Goal: Transaction & Acquisition: Purchase product/service

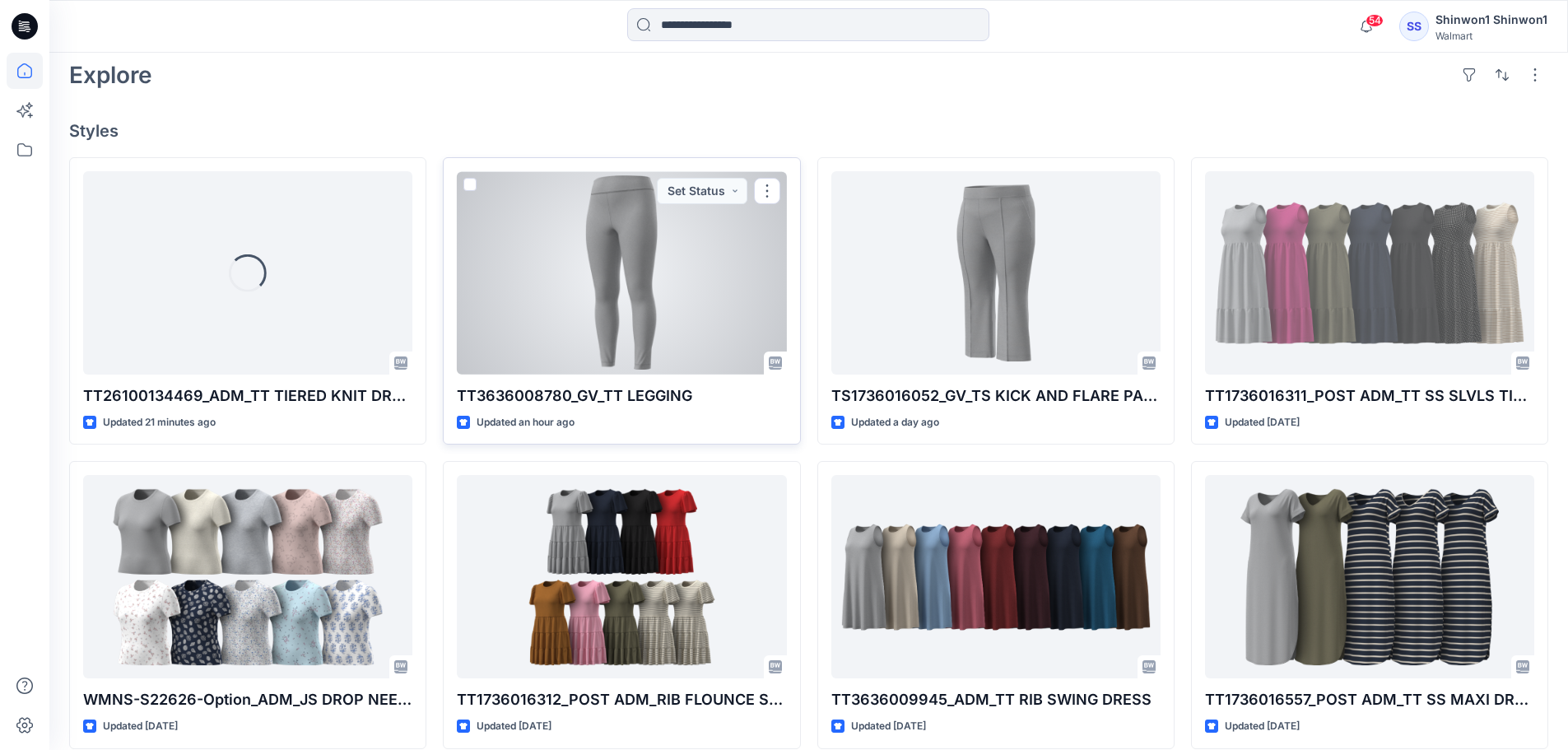
scroll to position [494, 0]
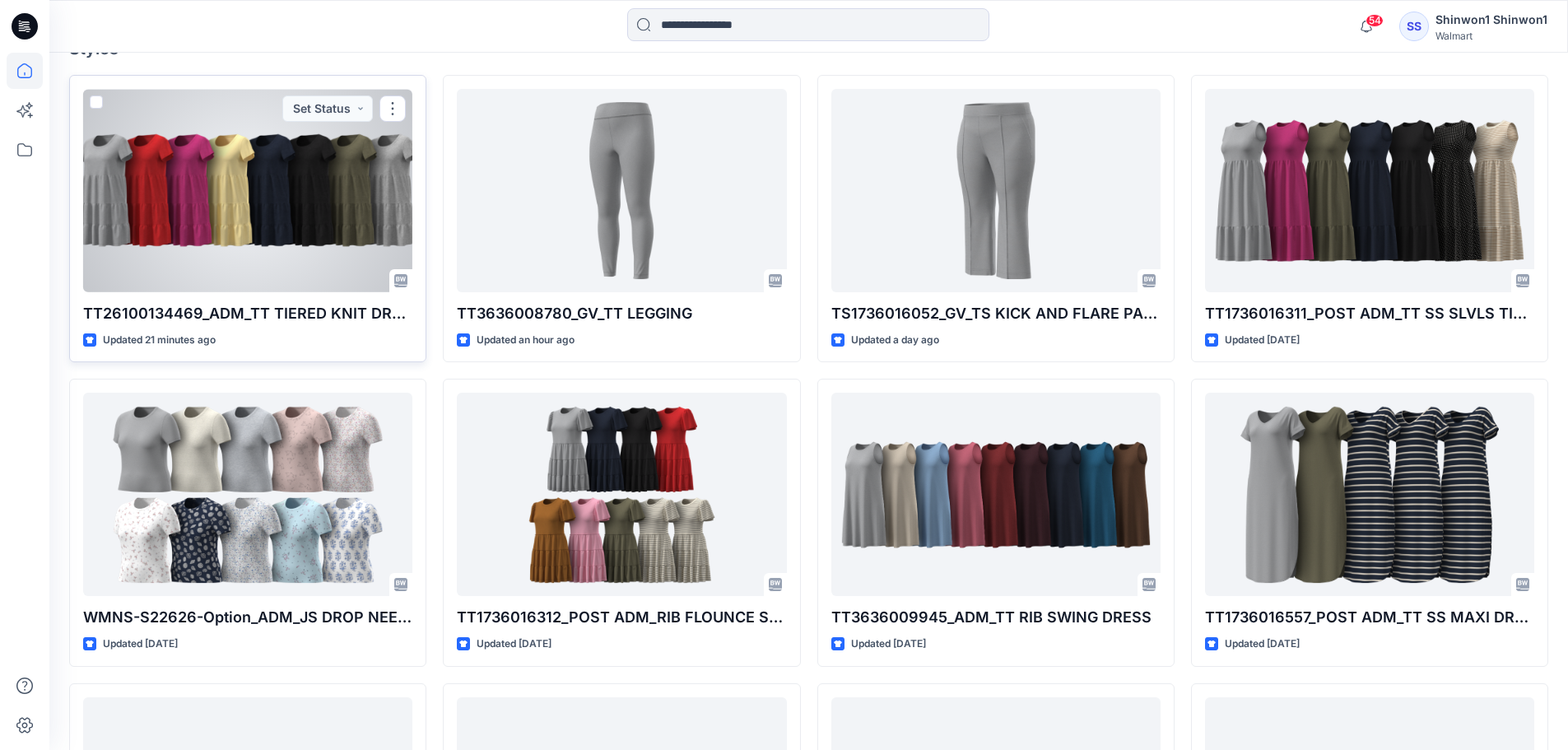
click at [252, 254] on div at bounding box center [247, 190] width 329 height 203
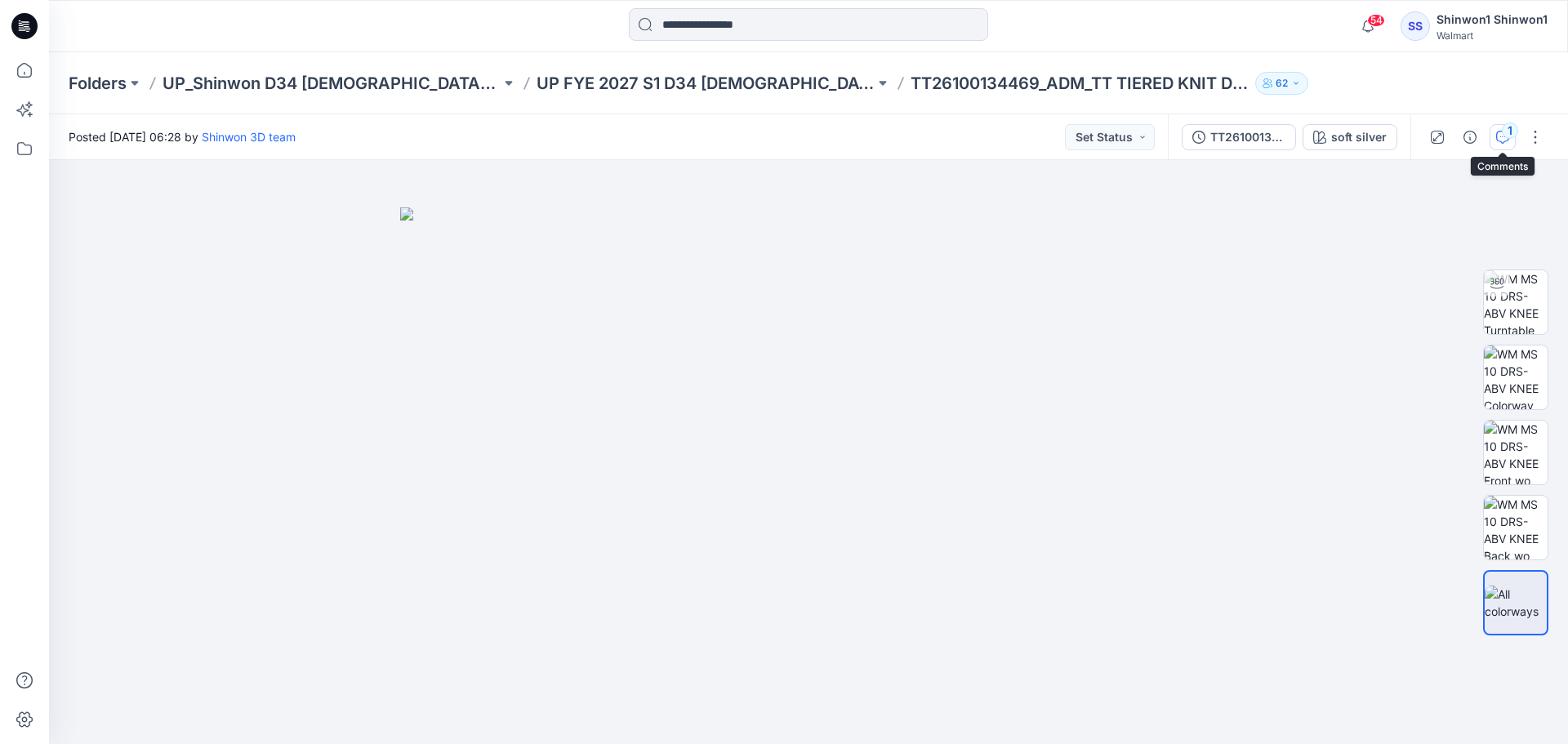
click at [1499, 137] on icon "button" at bounding box center [1503, 137] width 13 height 13
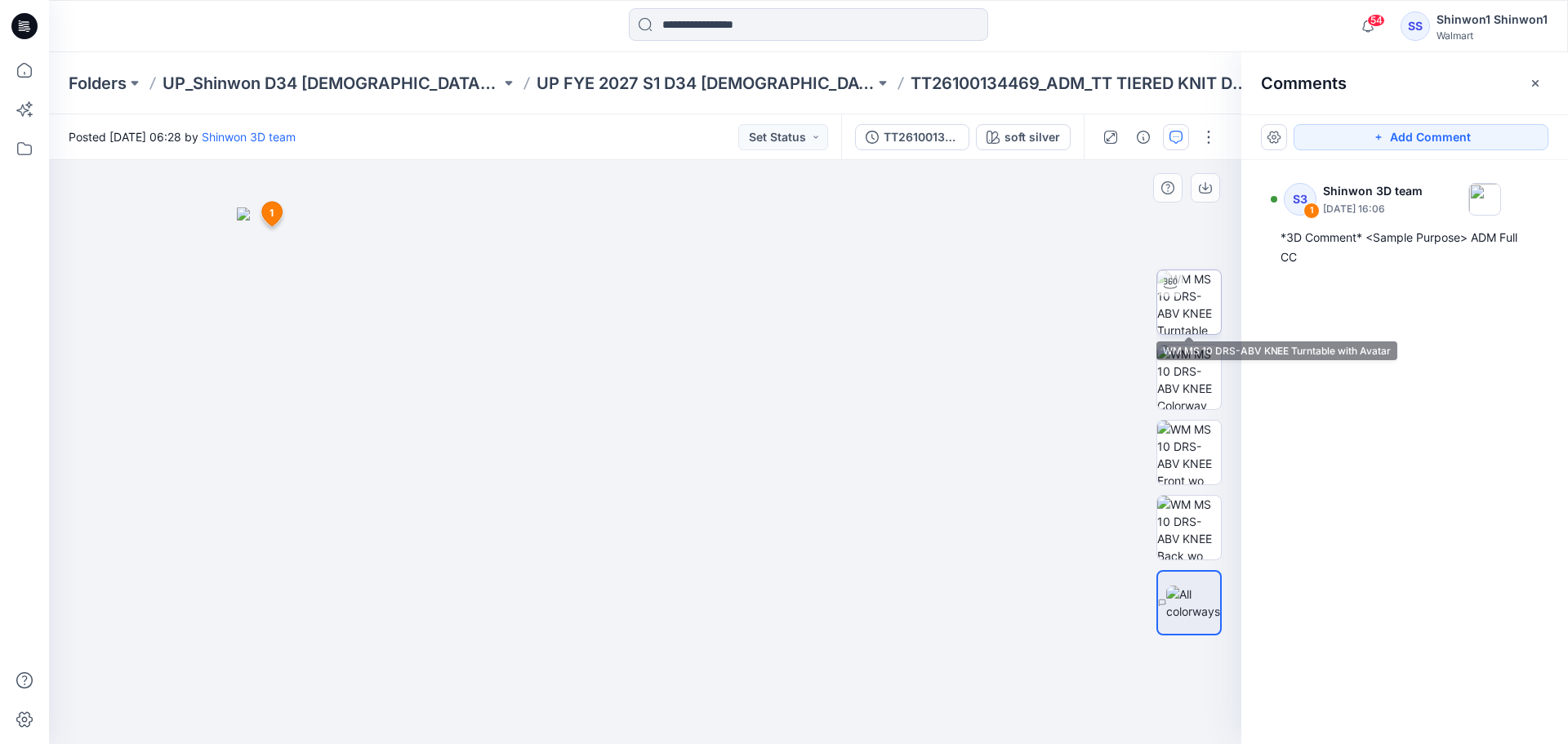
click at [1190, 297] on img at bounding box center [1189, 302] width 64 height 64
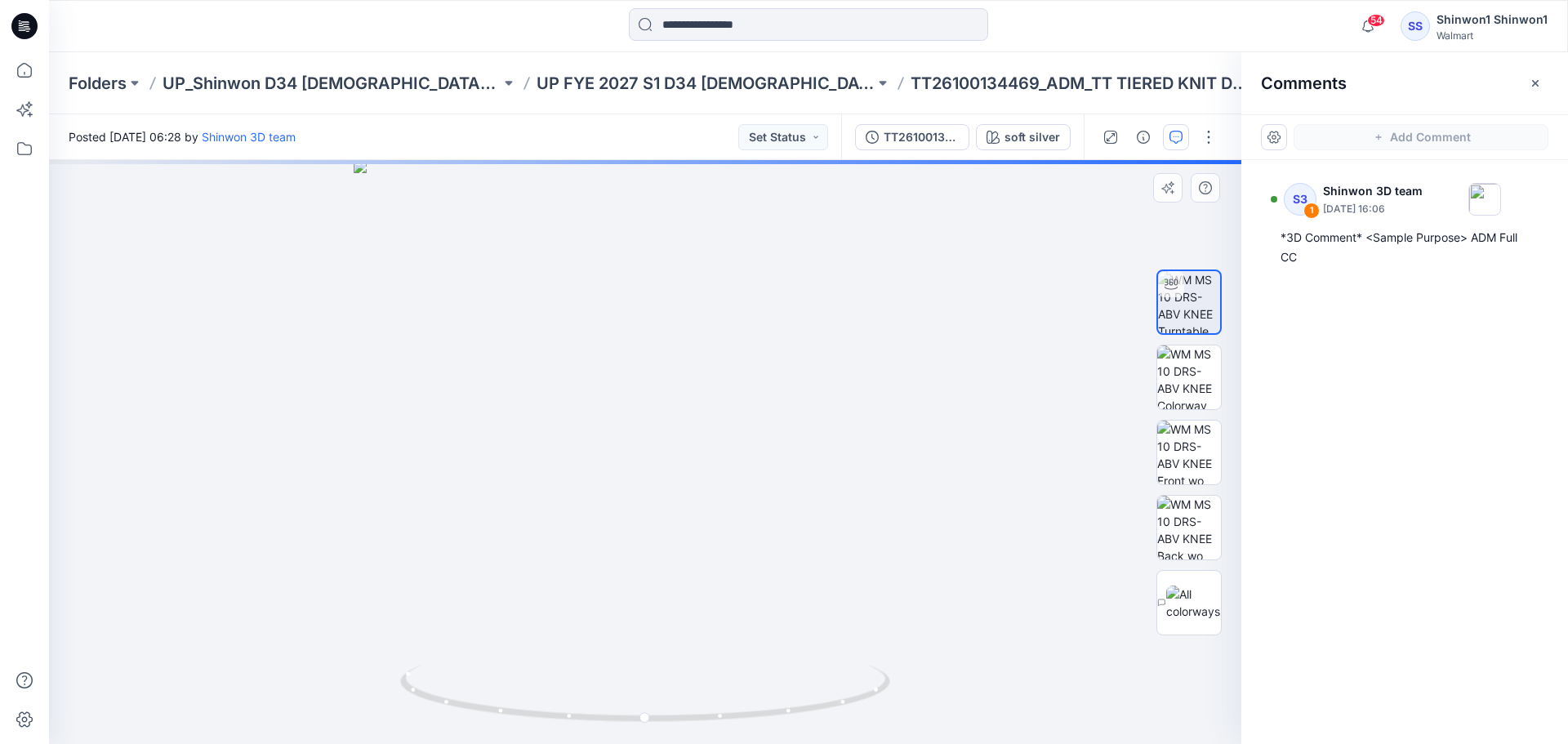
click at [1060, 255] on div at bounding box center [645, 451] width 1192 height 583
drag, startPoint x: 1532, startPoint y: 83, endPoint x: 1518, endPoint y: 88, distance: 14.9
click at [1534, 82] on icon "button" at bounding box center [1535, 83] width 13 height 13
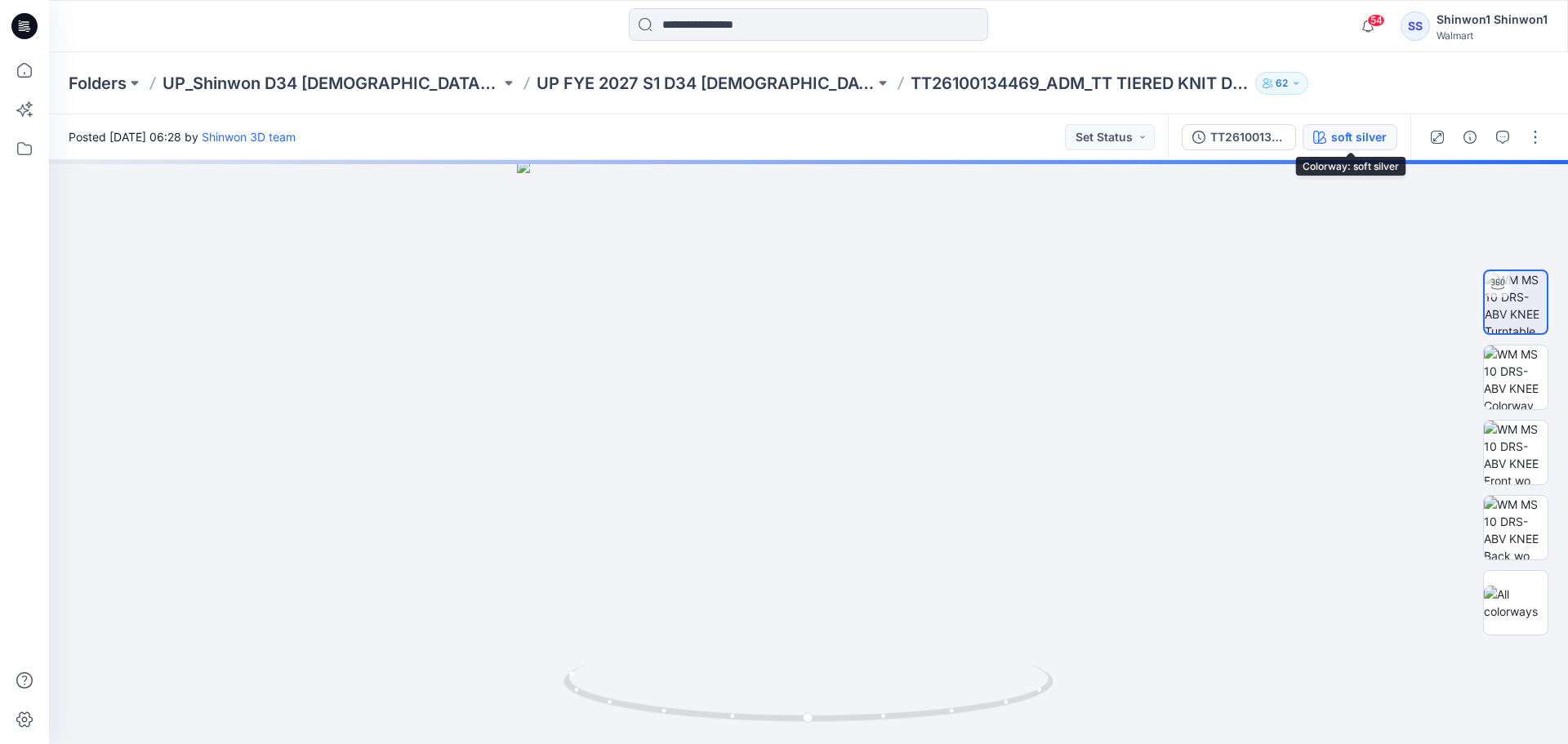
click at [1382, 136] on div "soft silver" at bounding box center [1359, 137] width 56 height 18
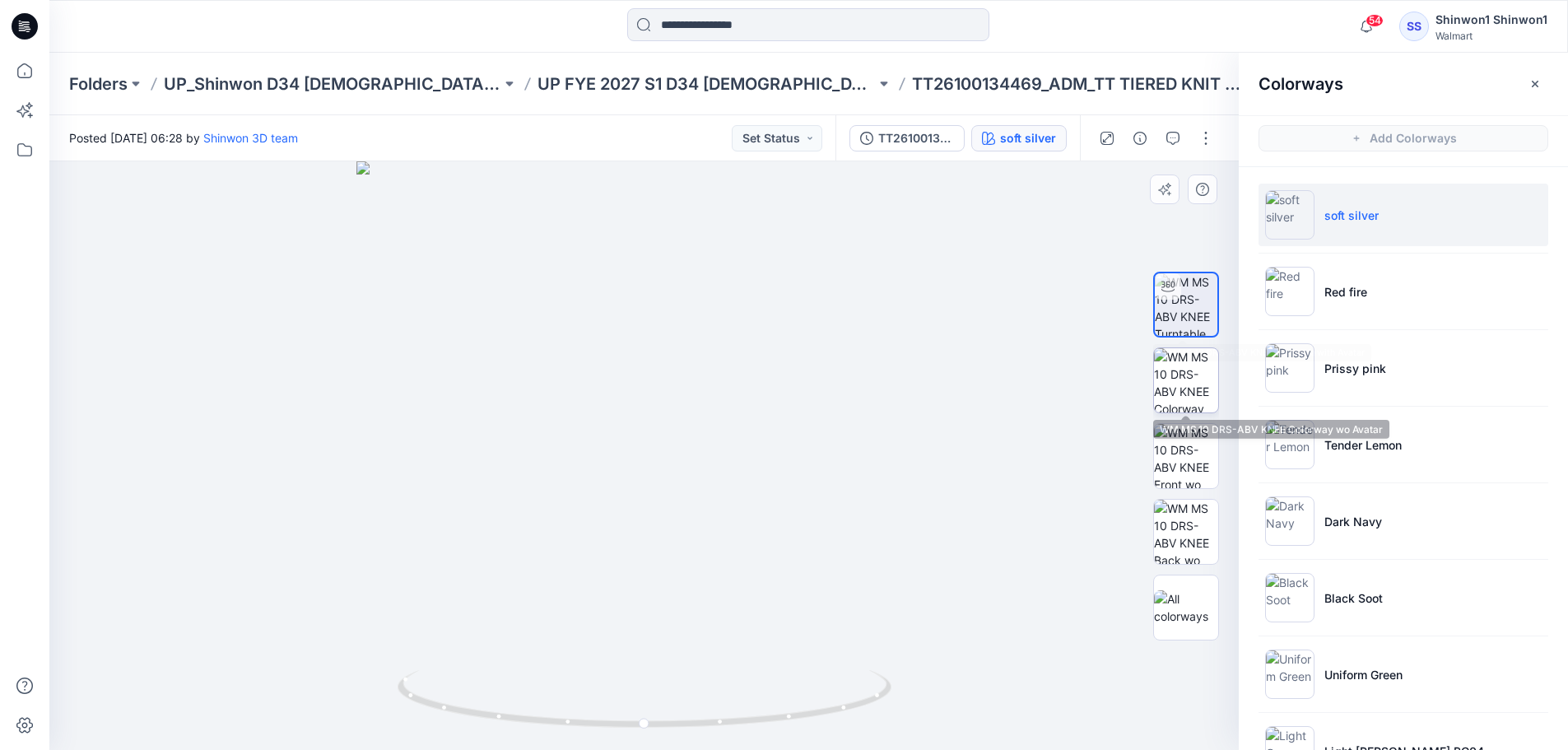
click at [1178, 375] on img at bounding box center [1186, 380] width 64 height 64
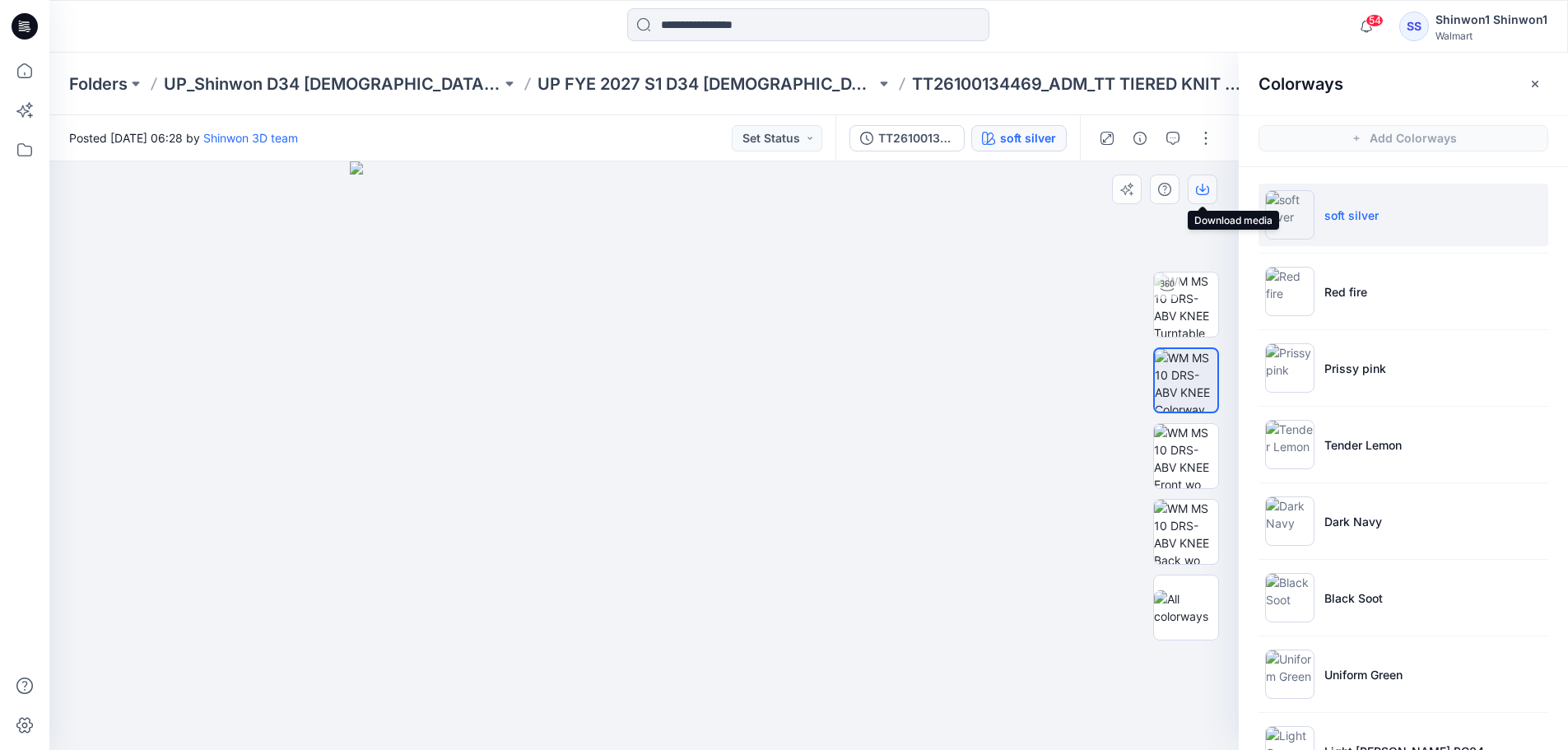
click at [1204, 186] on icon "button" at bounding box center [1202, 189] width 13 height 13
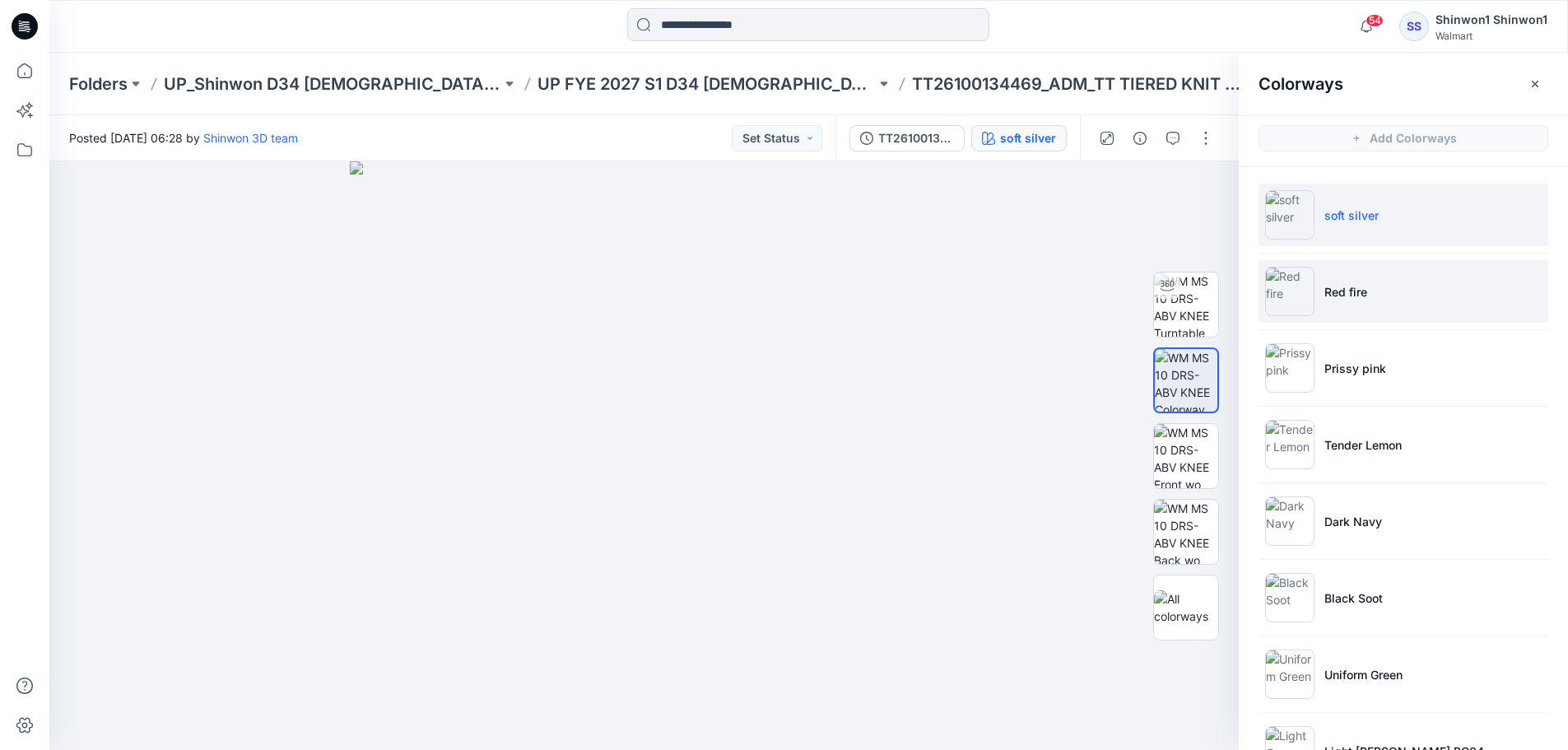
click at [1365, 295] on p "Red fire" at bounding box center [1346, 291] width 43 height 17
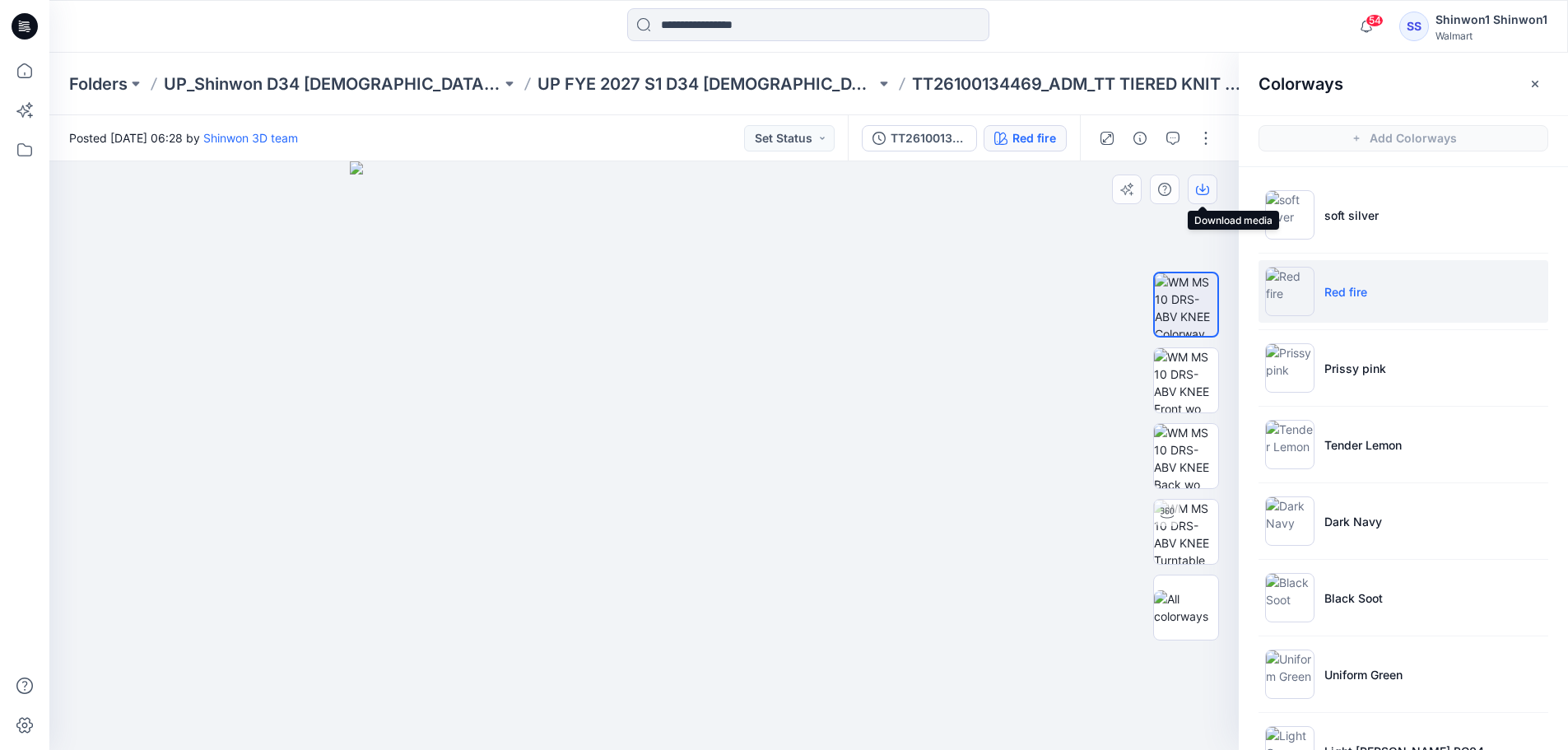
click at [1206, 193] on icon "button" at bounding box center [1202, 189] width 13 height 13
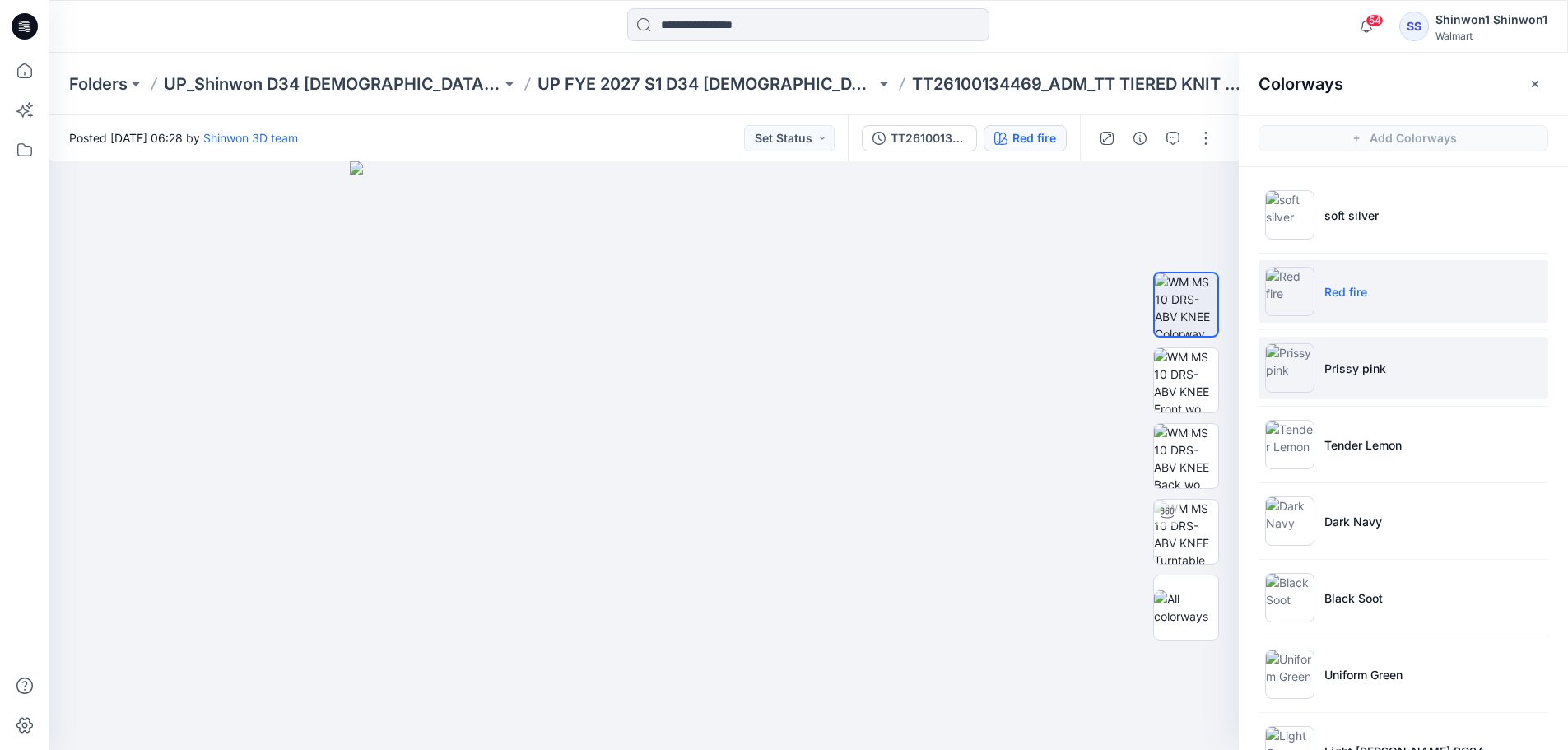
click at [1362, 374] on p "Prissy pink" at bounding box center [1354, 367] width 61 height 17
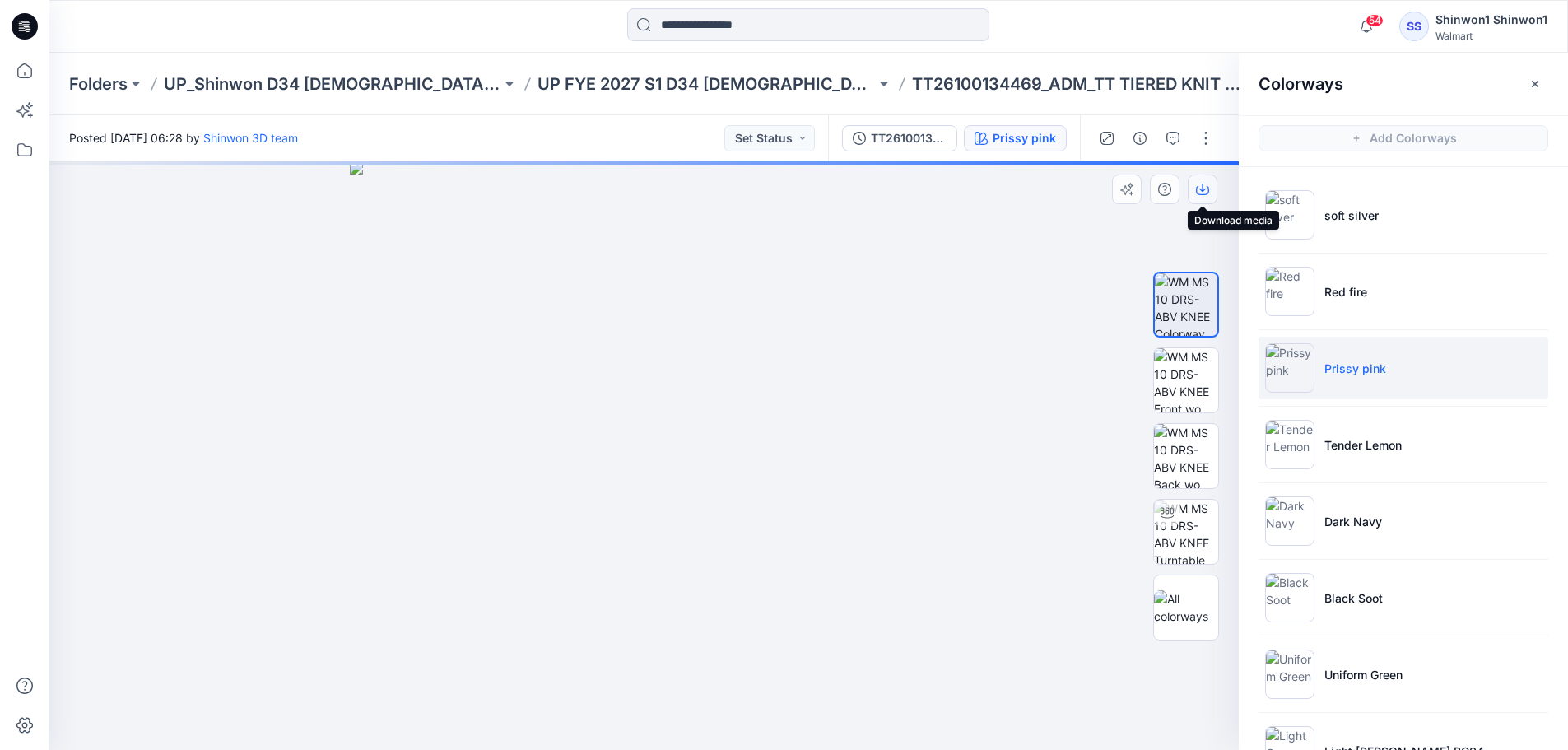
click at [1204, 181] on button "button" at bounding box center [1202, 189] width 29 height 29
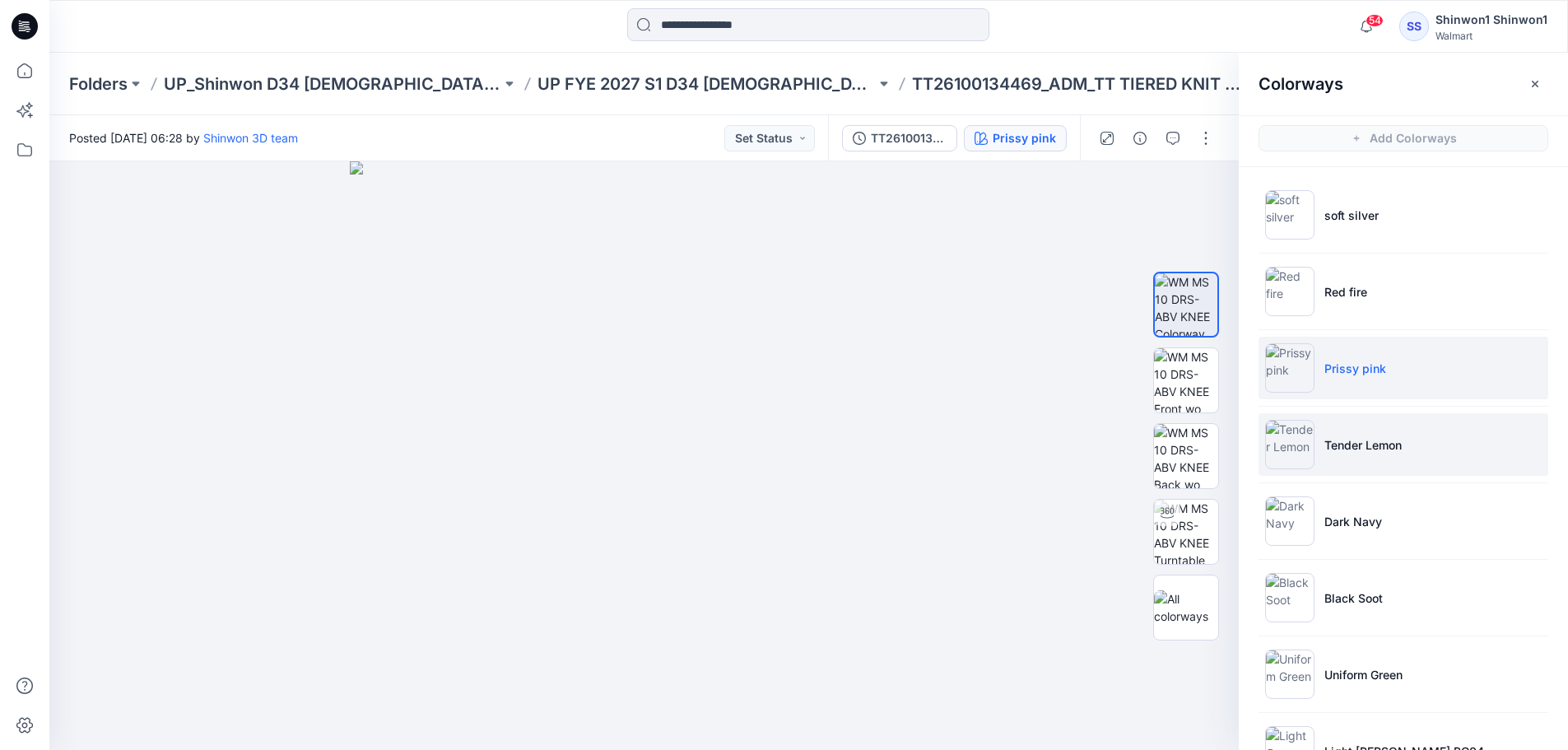
click at [1363, 448] on p "Tender Lemon" at bounding box center [1362, 444] width 77 height 17
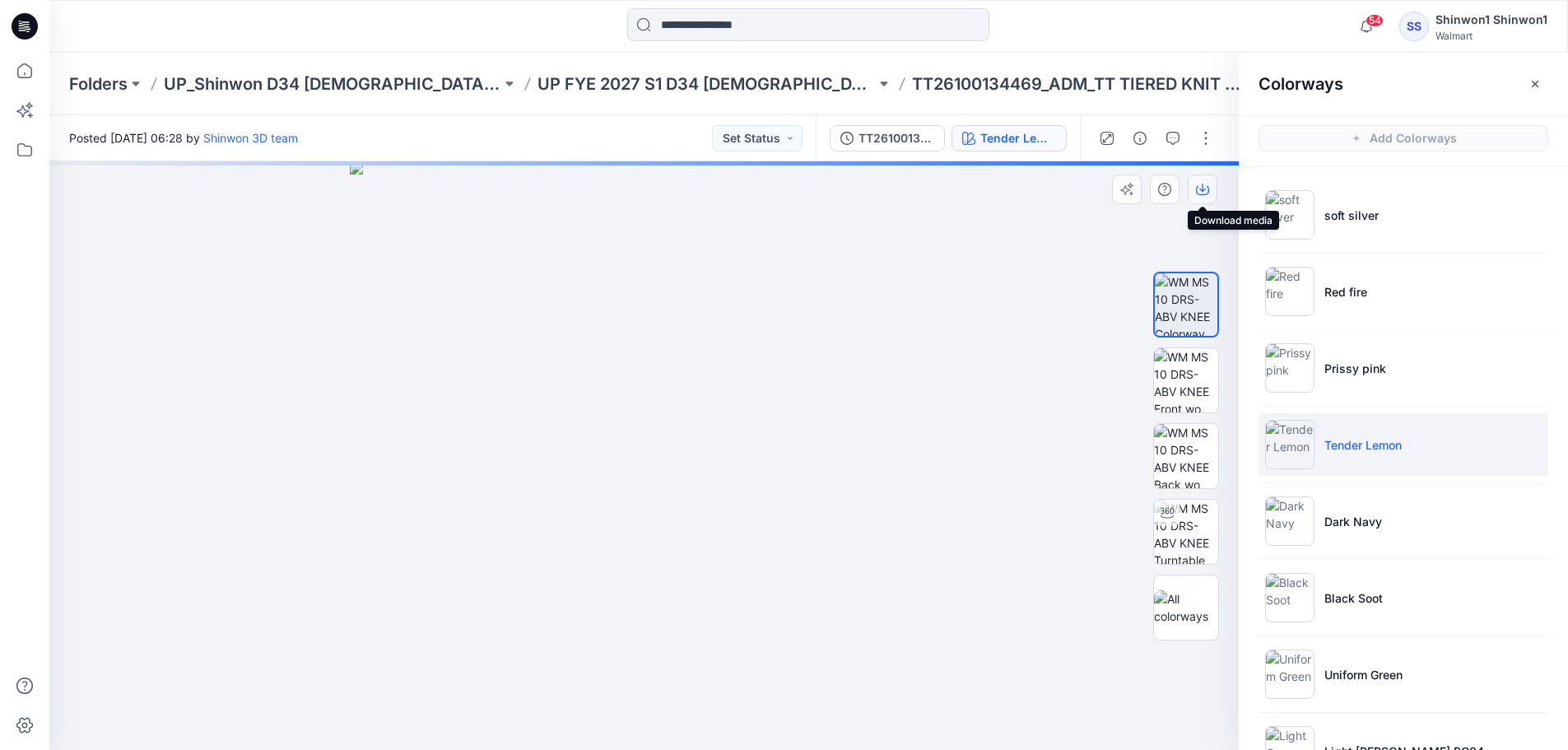
click at [1209, 187] on button "button" at bounding box center [1202, 189] width 29 height 29
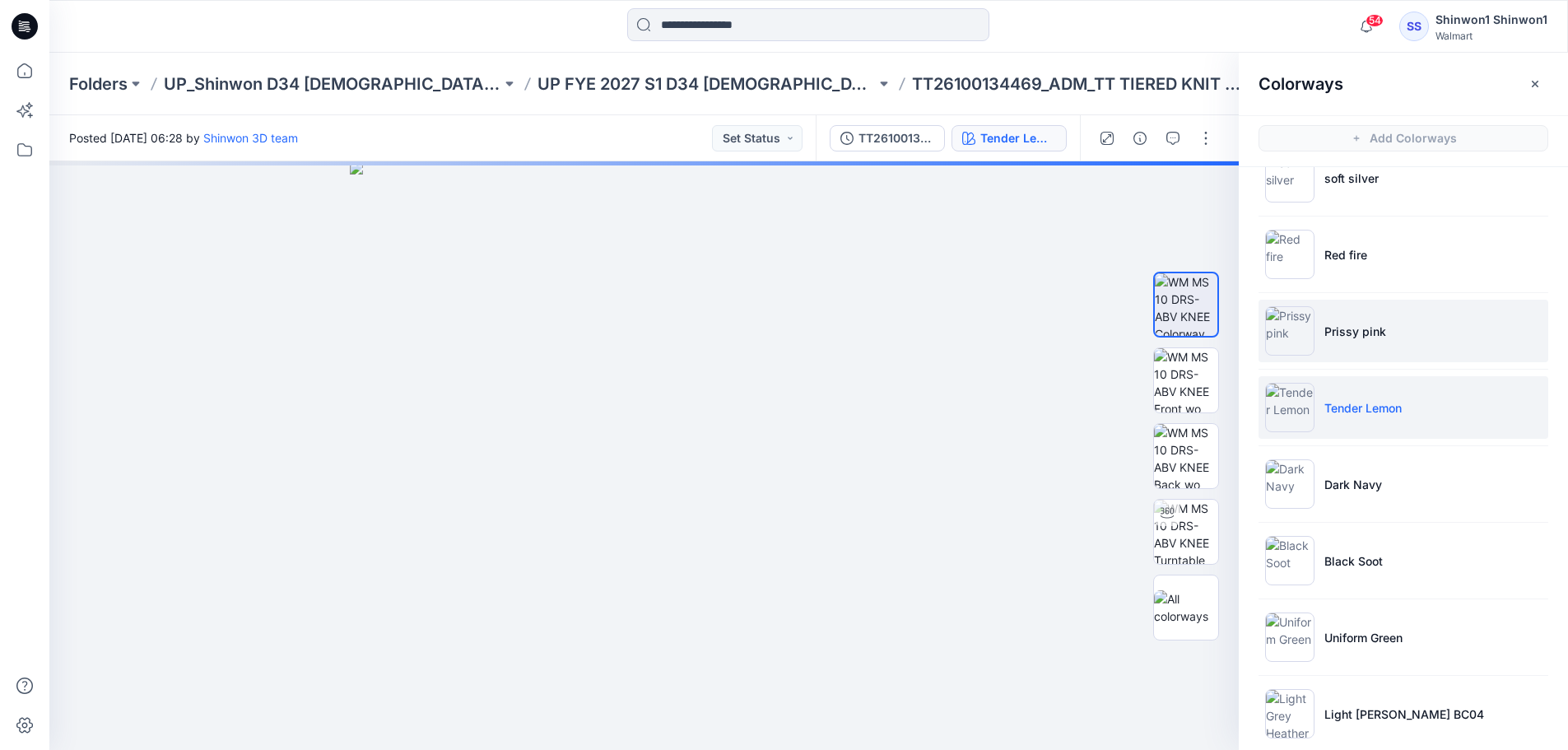
scroll to position [57, 0]
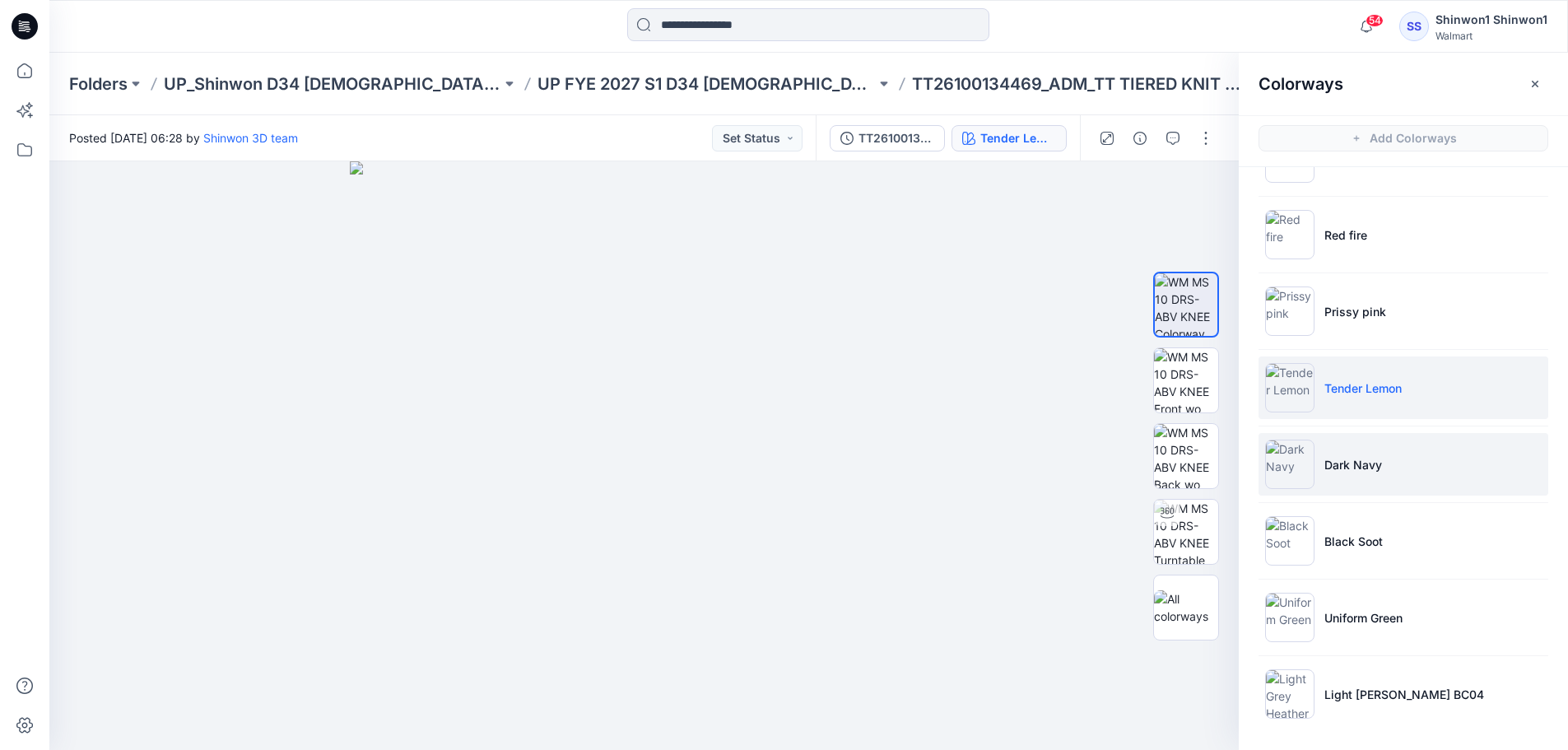
click at [1349, 485] on li "Dark Navy" at bounding box center [1403, 464] width 290 height 62
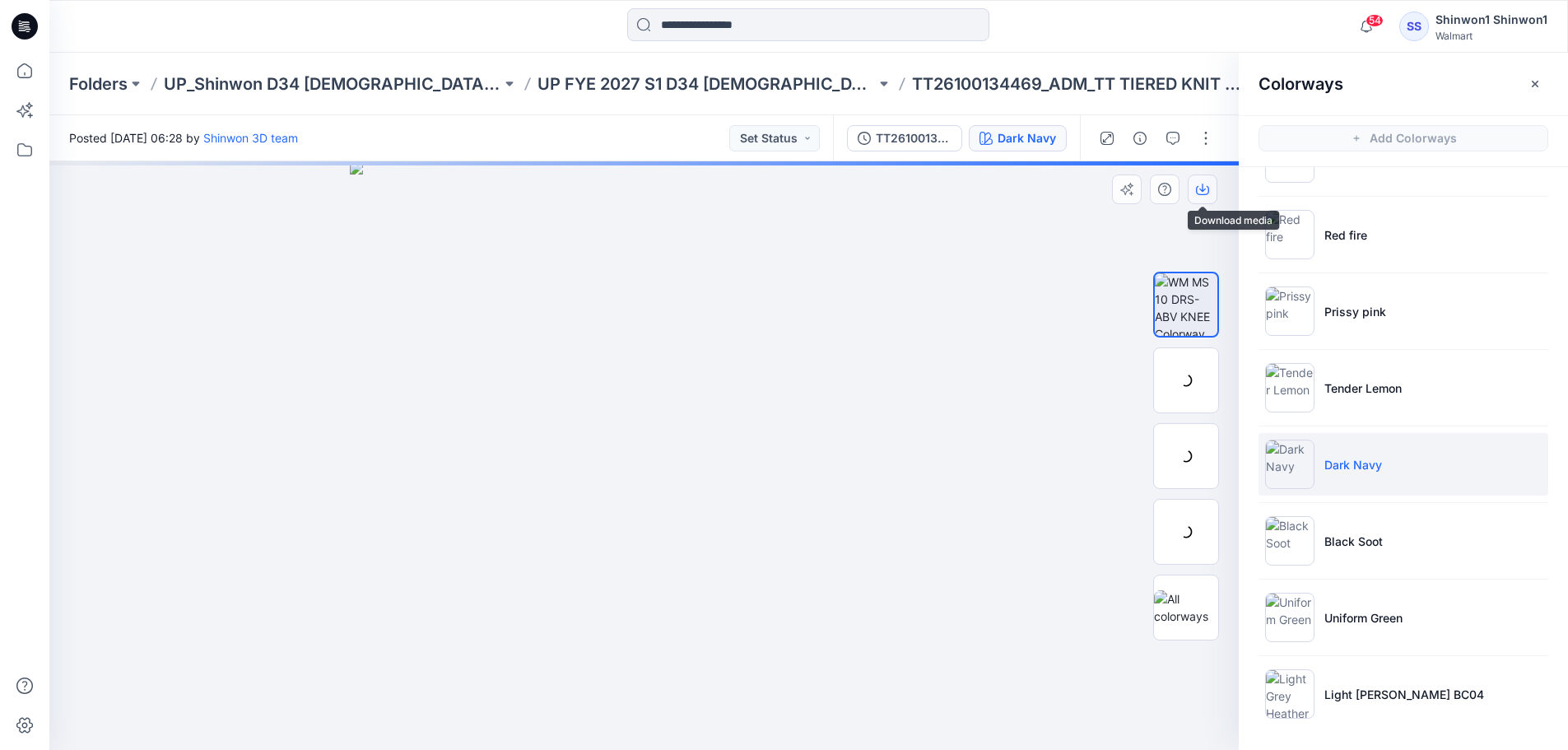
click at [1200, 190] on icon "button" at bounding box center [1202, 187] width 6 height 8
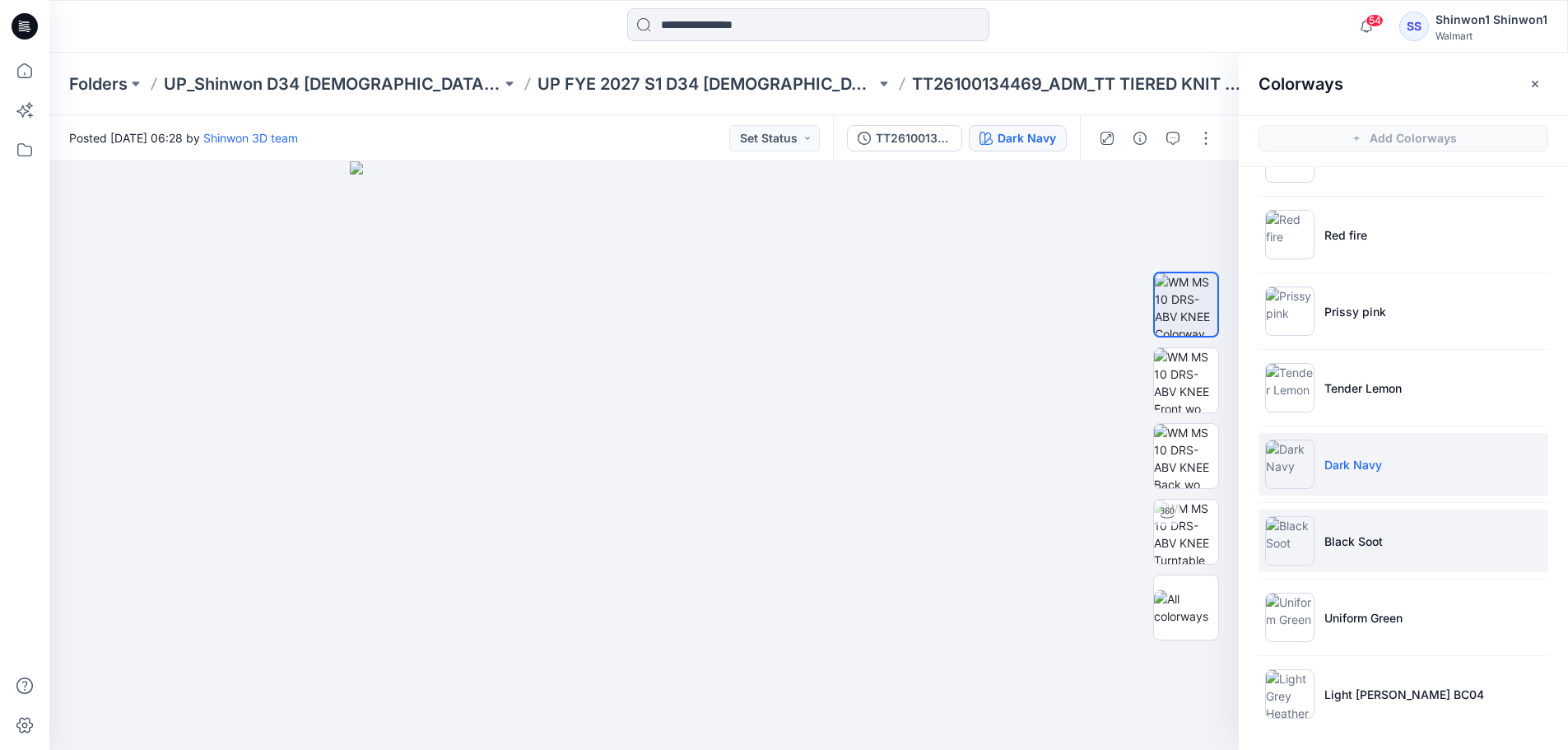
click at [1354, 537] on p "Black Soot" at bounding box center [1354, 540] width 59 height 17
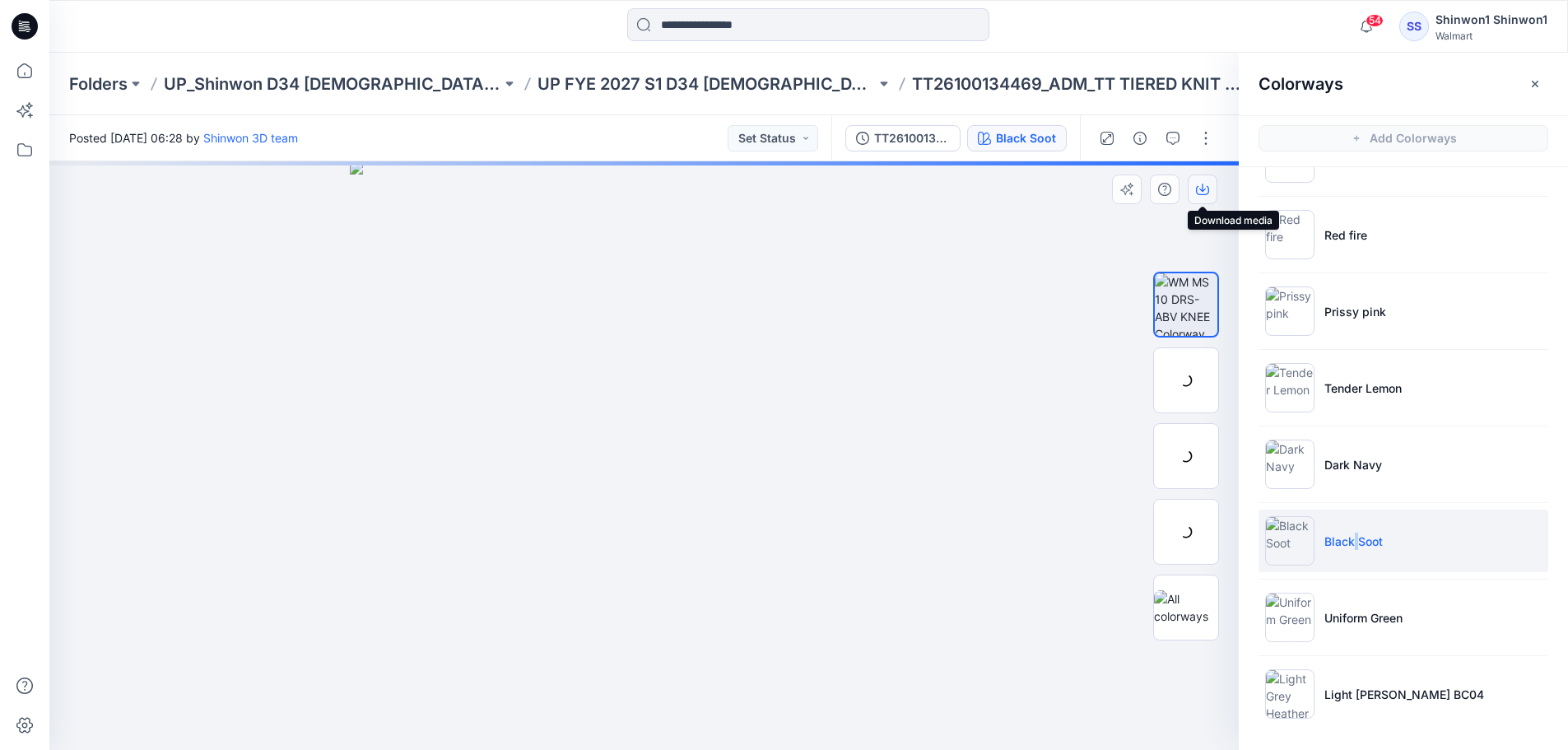
click at [1201, 190] on icon "button" at bounding box center [1202, 187] width 6 height 8
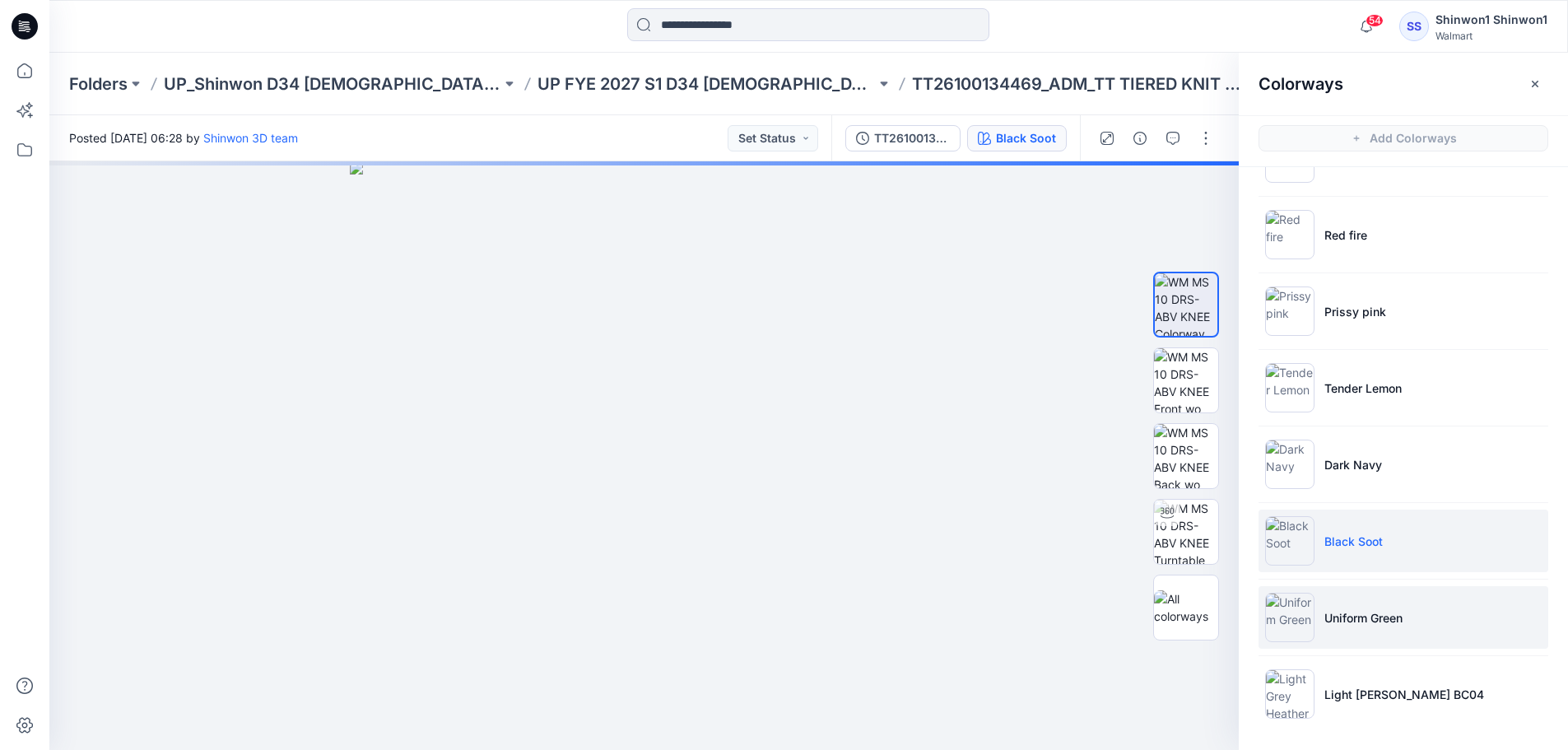
click at [1362, 631] on li "Uniform Green" at bounding box center [1403, 617] width 290 height 62
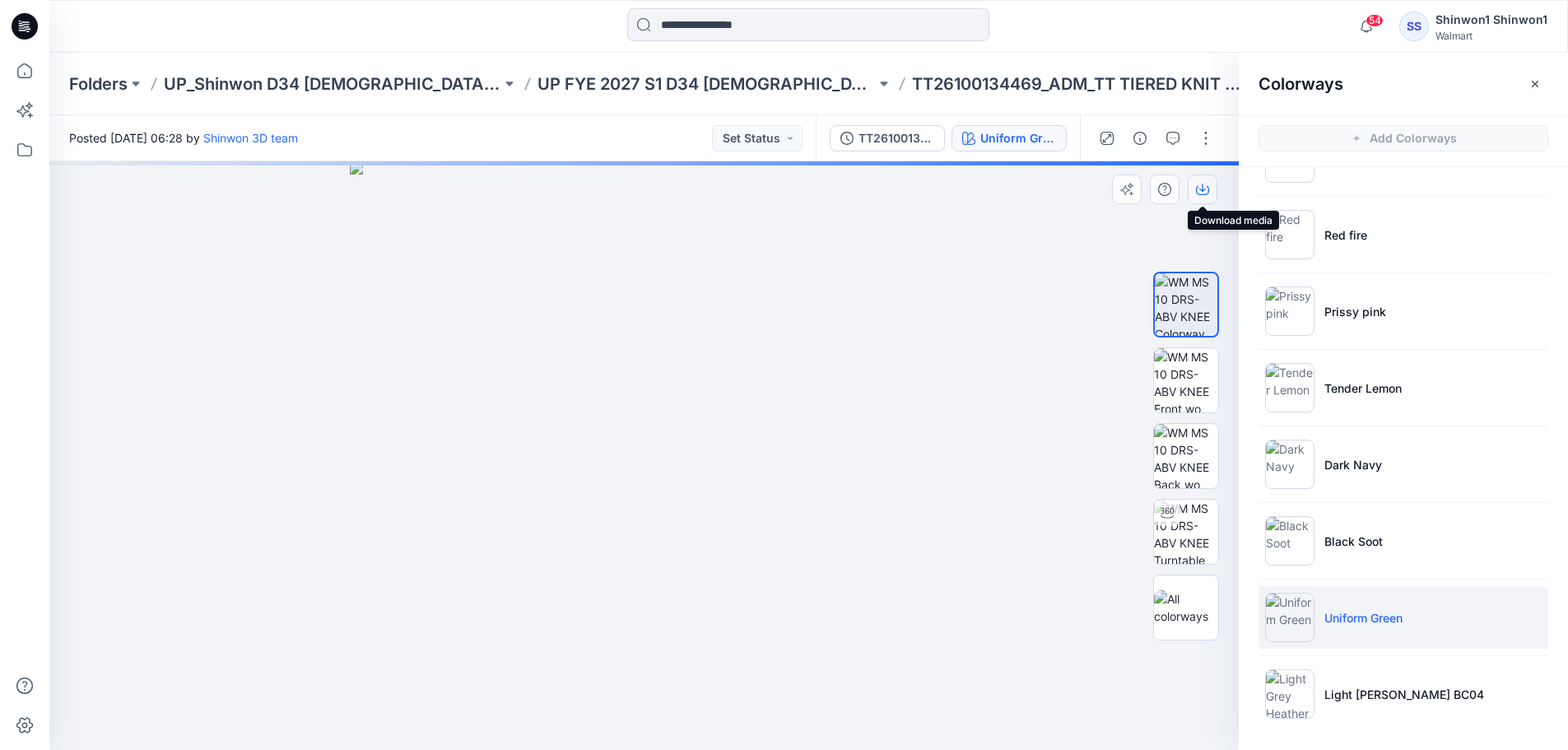
click at [1201, 180] on button "button" at bounding box center [1202, 189] width 29 height 29
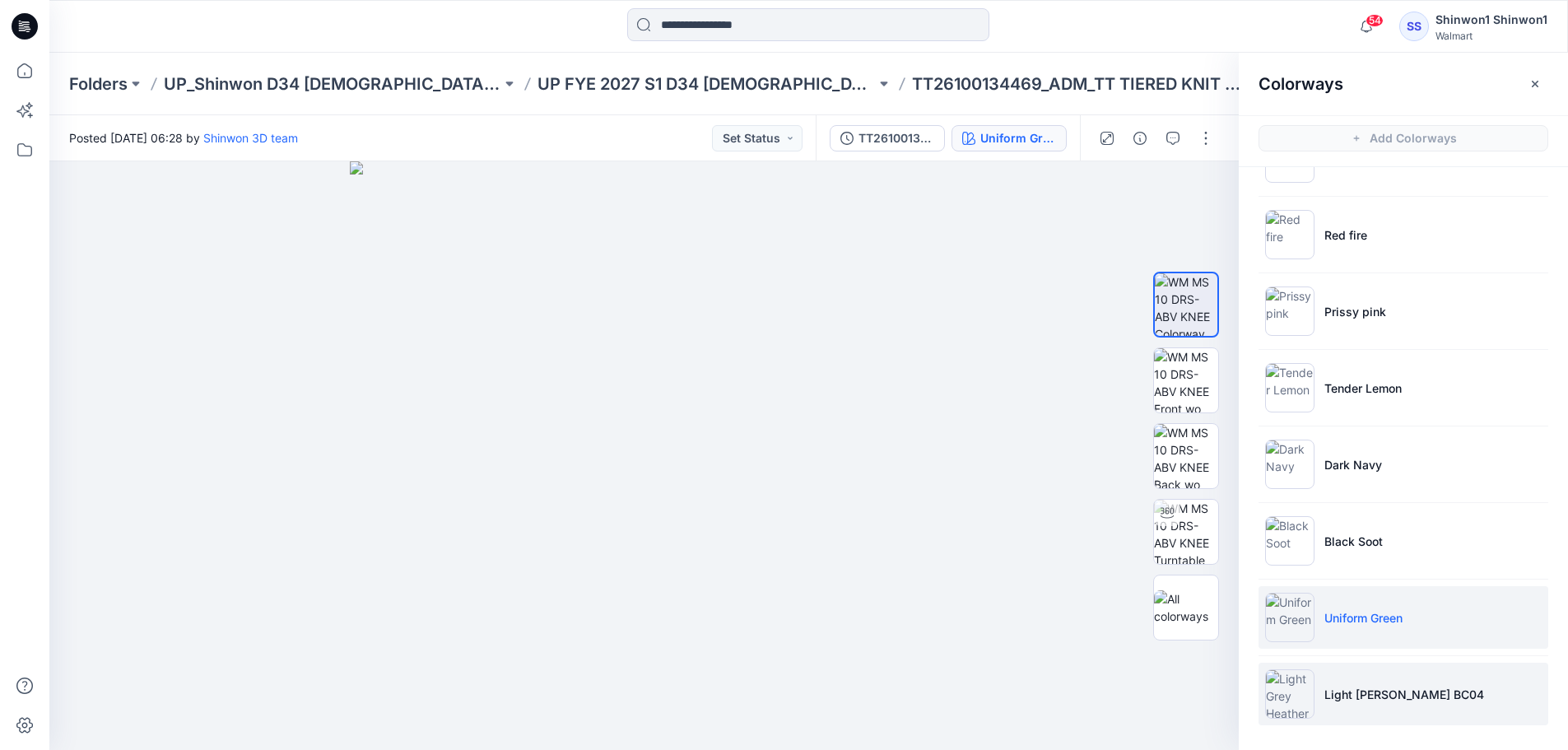
click at [1344, 687] on p "Light [PERSON_NAME] BC04" at bounding box center [1403, 693] width 159 height 17
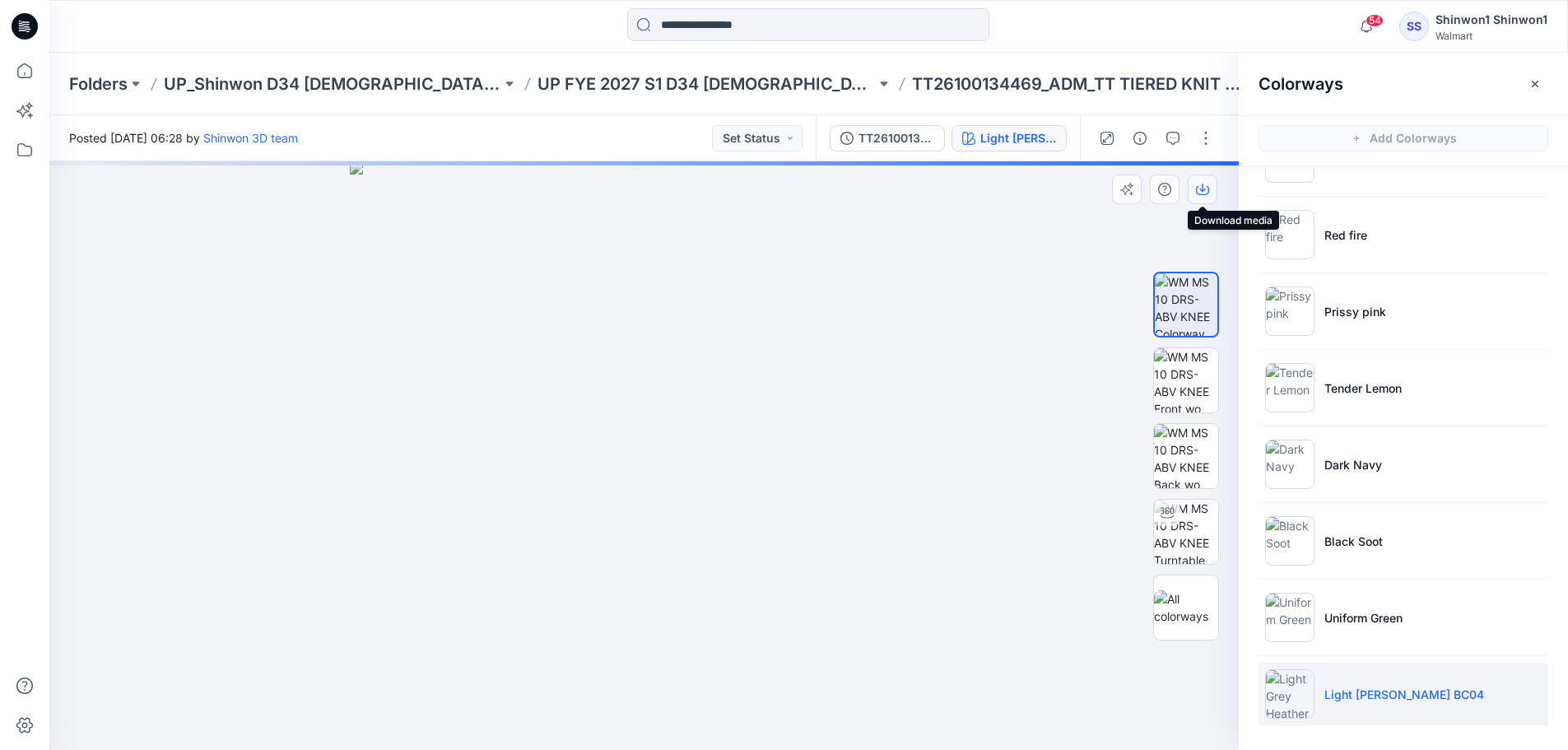
click at [1202, 196] on button "button" at bounding box center [1202, 189] width 29 height 29
